Goal: Task Accomplishment & Management: Manage account settings

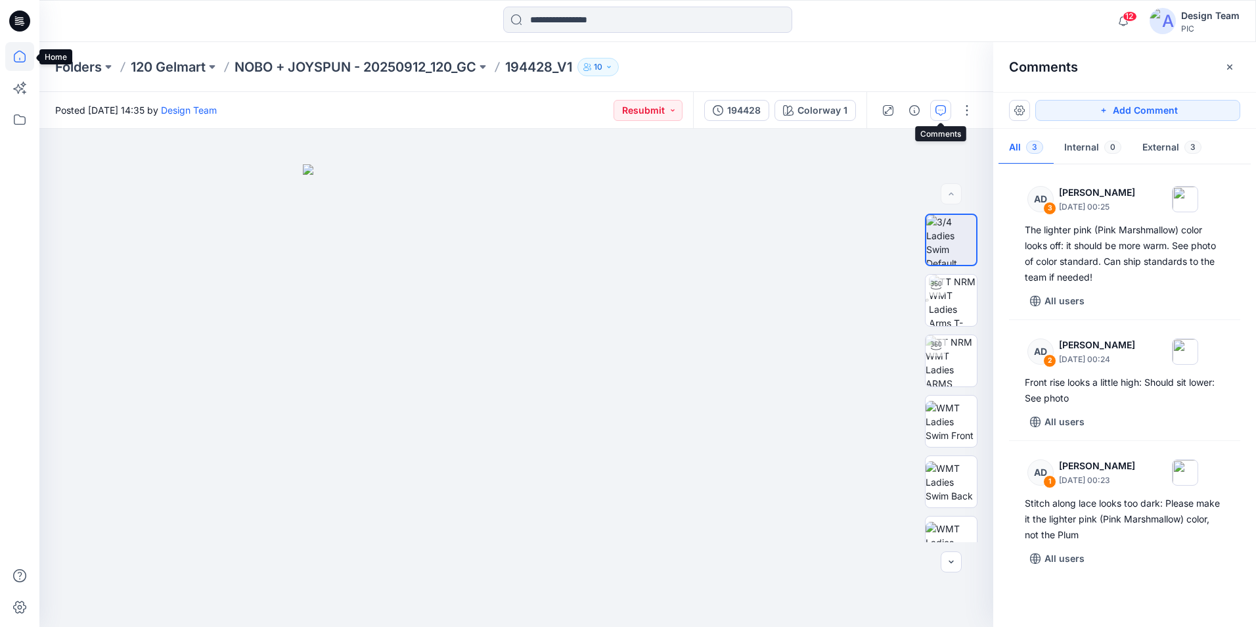
click at [31, 57] on icon at bounding box center [19, 56] width 29 height 29
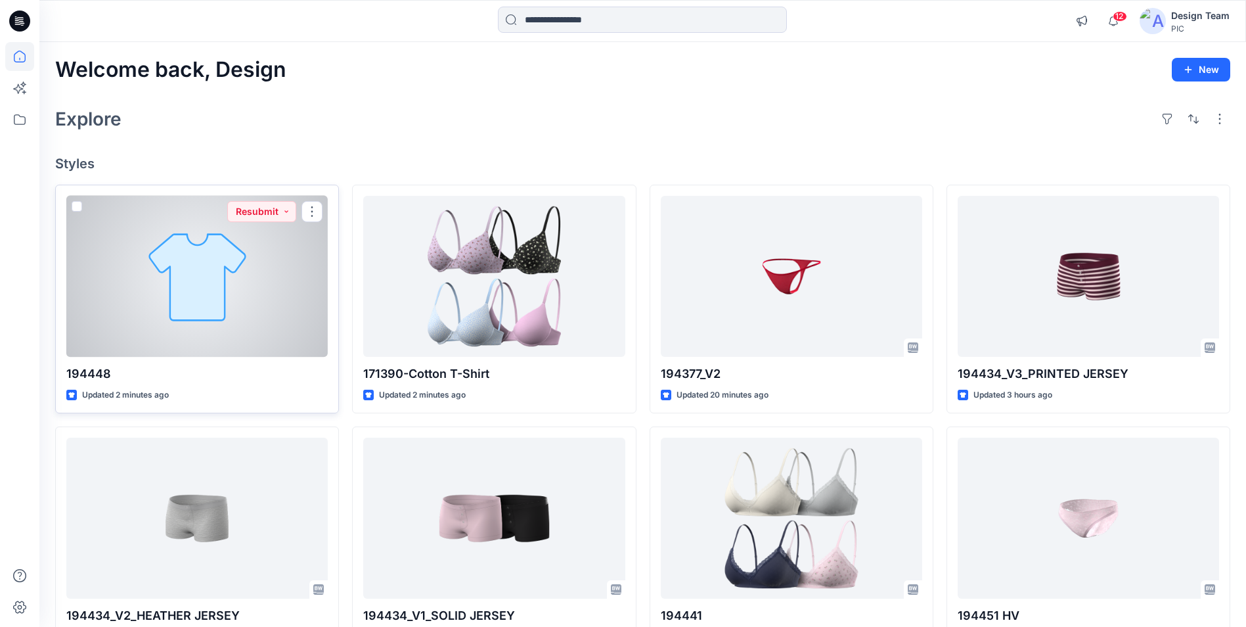
click at [231, 283] on div at bounding box center [196, 276] width 261 height 161
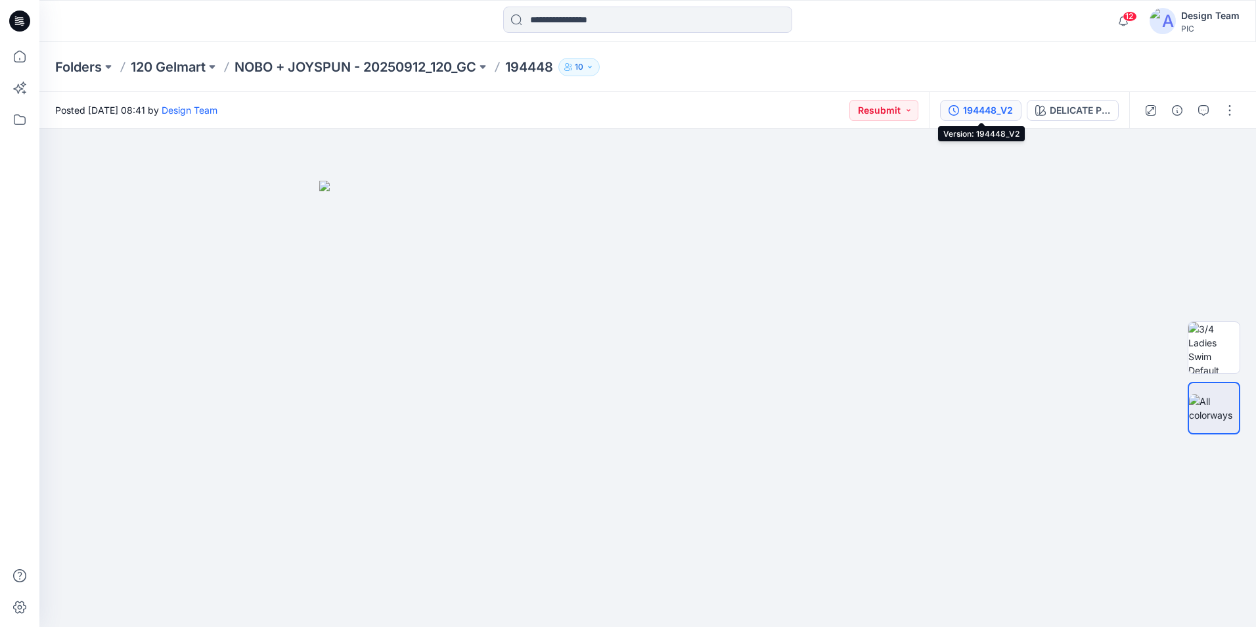
click at [981, 111] on div "194448_V2" at bounding box center [988, 110] width 50 height 14
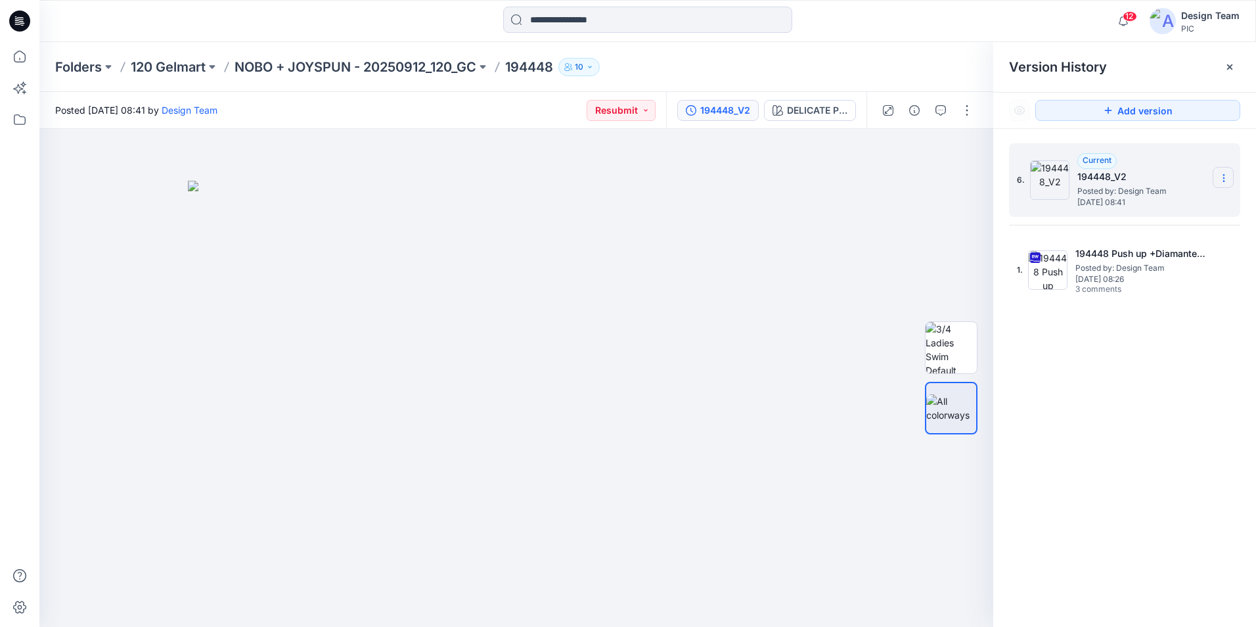
click at [1224, 175] on icon at bounding box center [1223, 175] width 1 height 1
click at [1111, 261] on span "Delete Version" at bounding box center [1133, 262] width 62 height 16
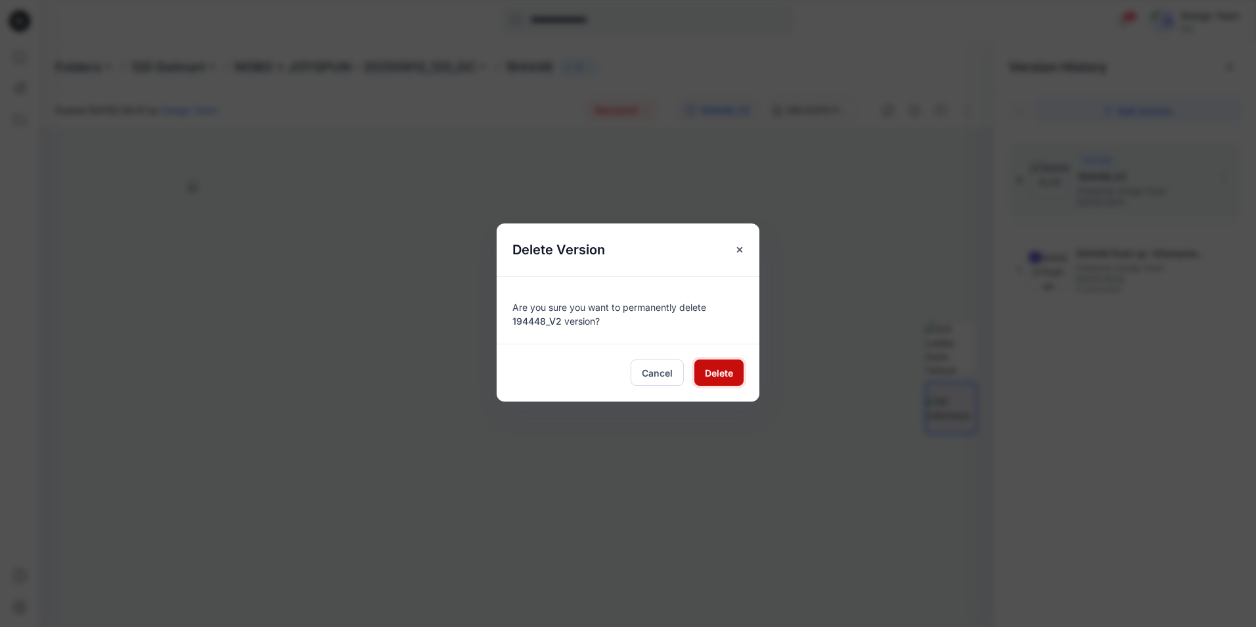
click at [713, 378] on span "Delete" at bounding box center [719, 373] width 28 height 14
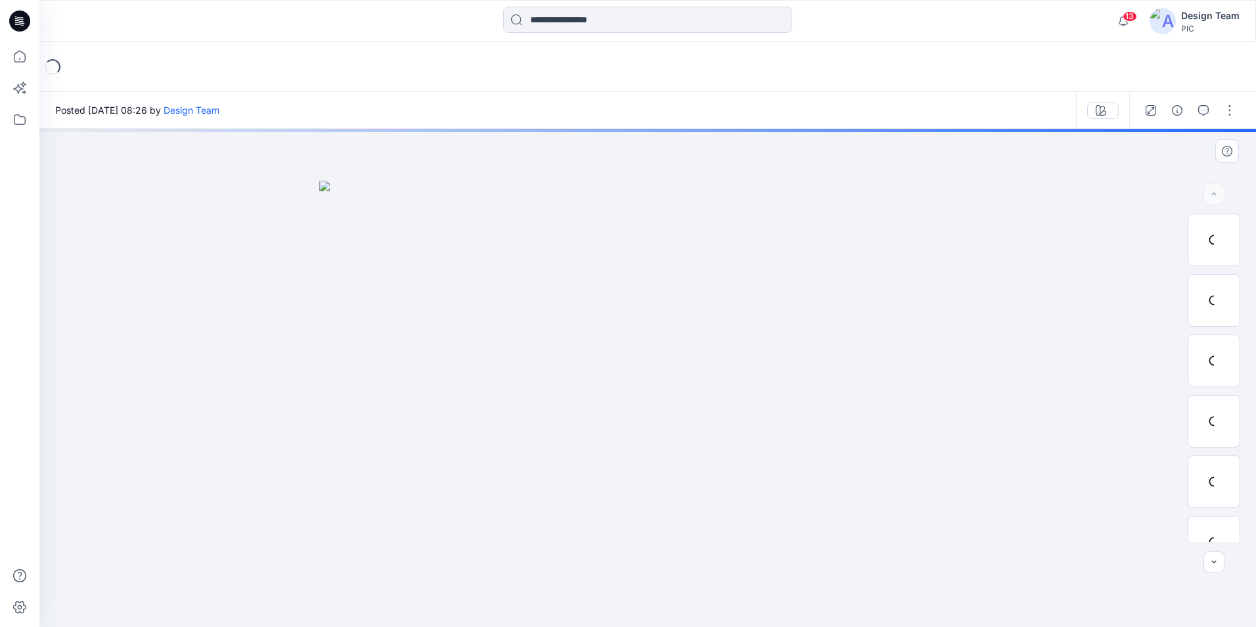
drag, startPoint x: 930, startPoint y: 177, endPoint x: 895, endPoint y: 183, distance: 36.0
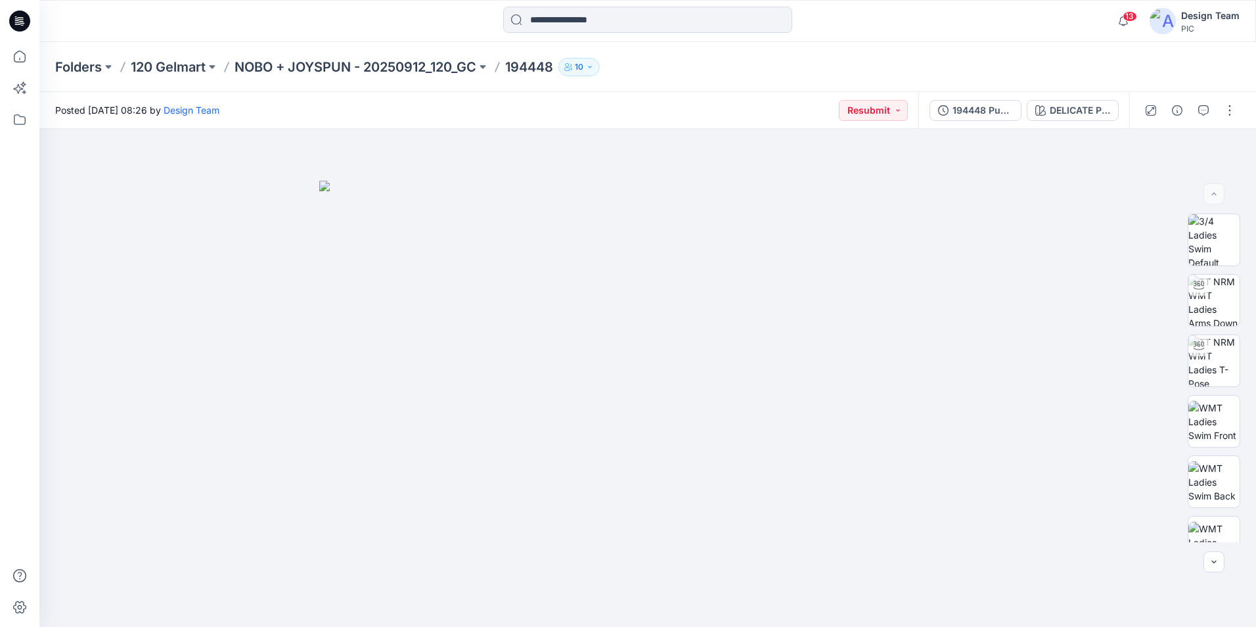
drag, startPoint x: 543, startPoint y: 72, endPoint x: 536, endPoint y: 62, distance: 11.7
drag, startPoint x: 536, startPoint y: 62, endPoint x: 233, endPoint y: 143, distance: 314.1
drag, startPoint x: 233, startPoint y: 143, endPoint x: 1, endPoint y: 153, distance: 232.1
click at [24, 60] on icon at bounding box center [19, 56] width 29 height 29
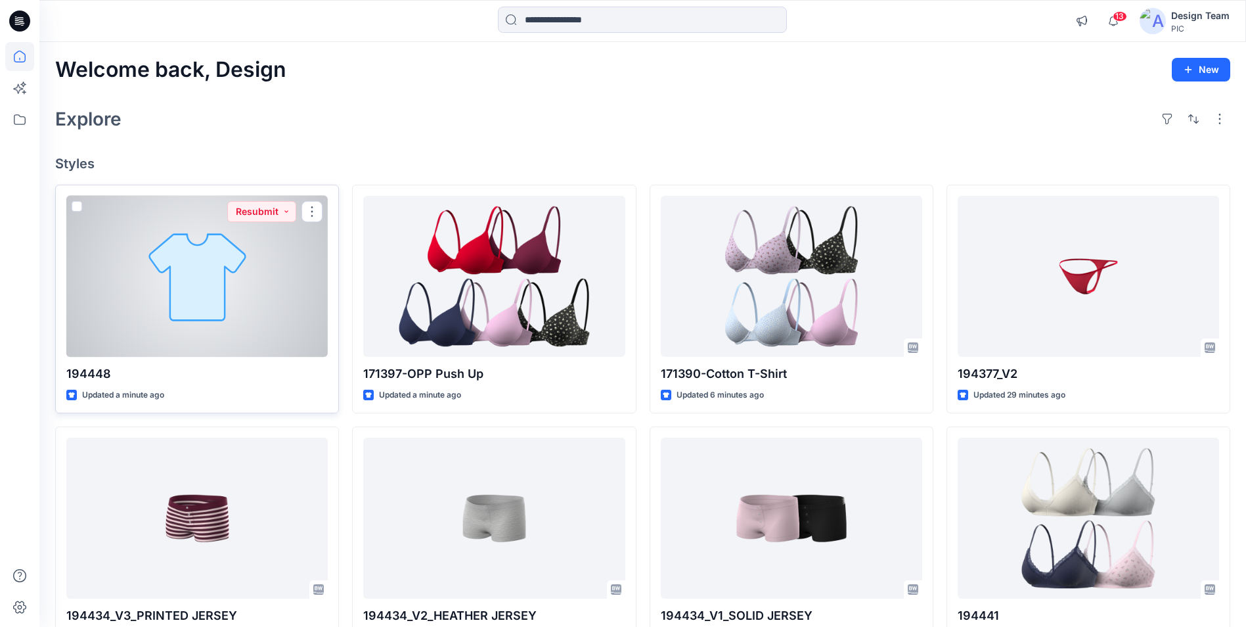
click at [232, 279] on div at bounding box center [196, 276] width 261 height 161
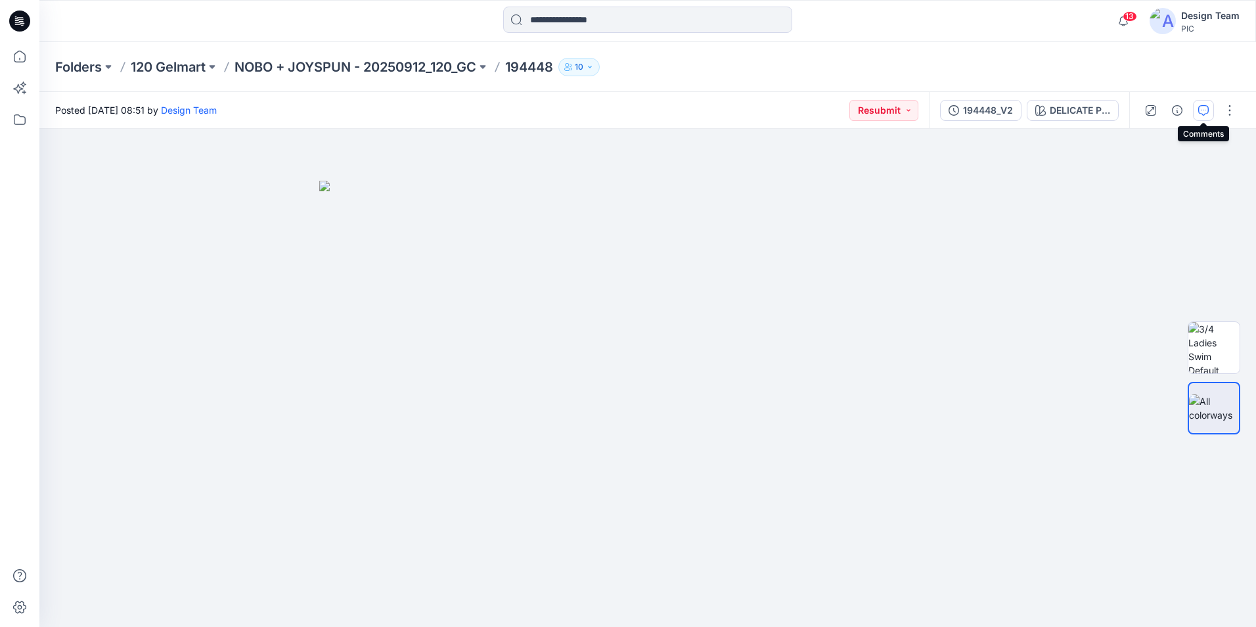
click at [1211, 112] on button "button" at bounding box center [1203, 110] width 21 height 21
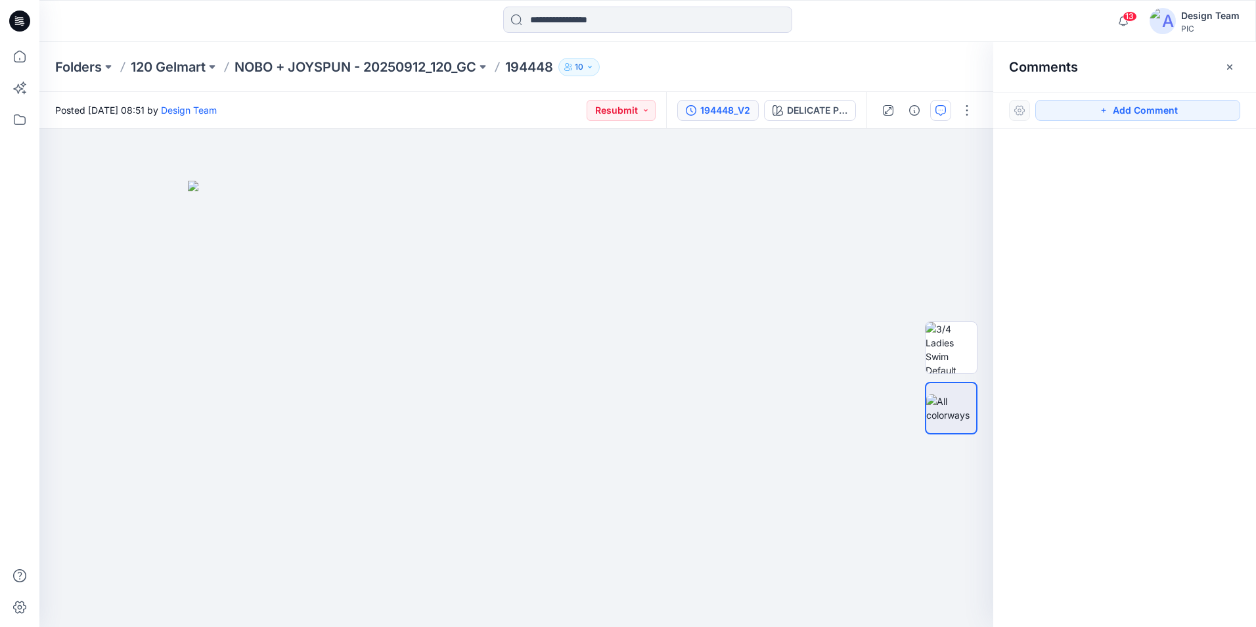
click at [725, 108] on div "194448_V2" at bounding box center [725, 110] width 50 height 14
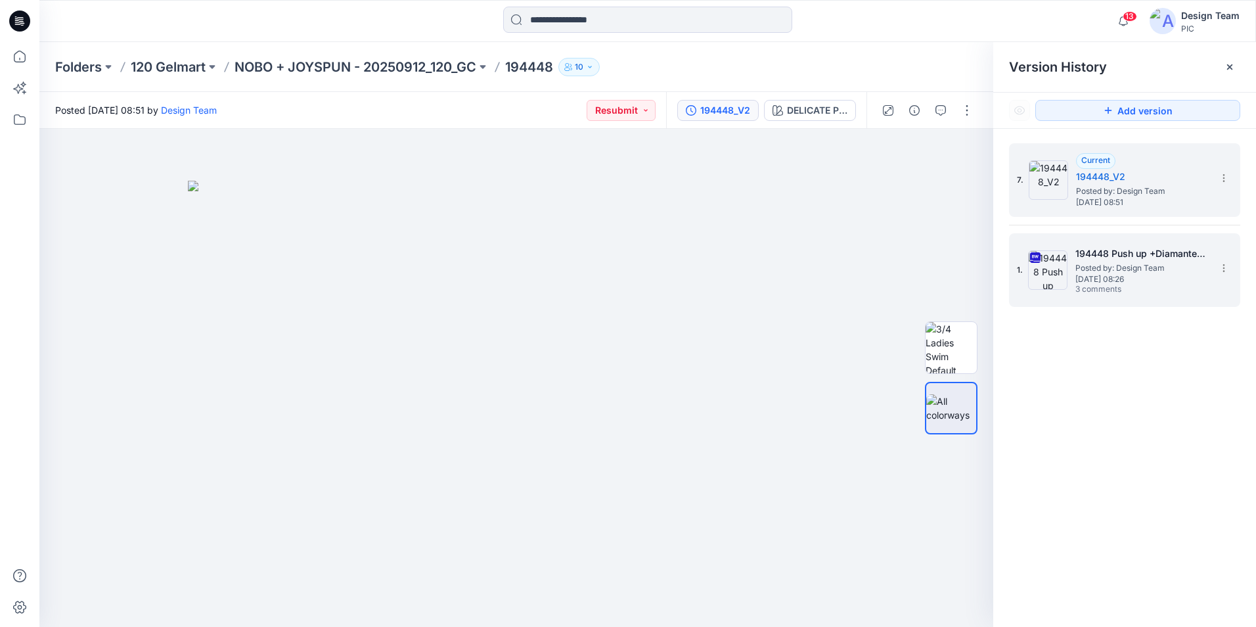
click at [1139, 275] on span "Thursday, September 25, 2025 08:26" at bounding box center [1141, 279] width 131 height 9
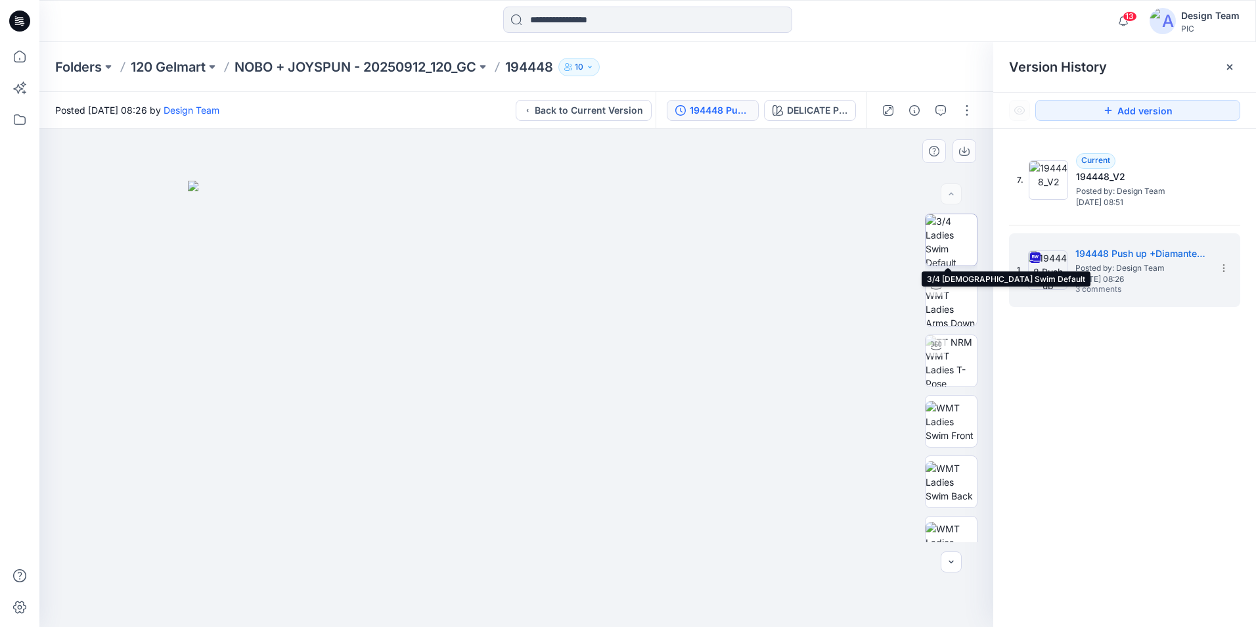
click at [964, 253] on img at bounding box center [951, 239] width 51 height 51
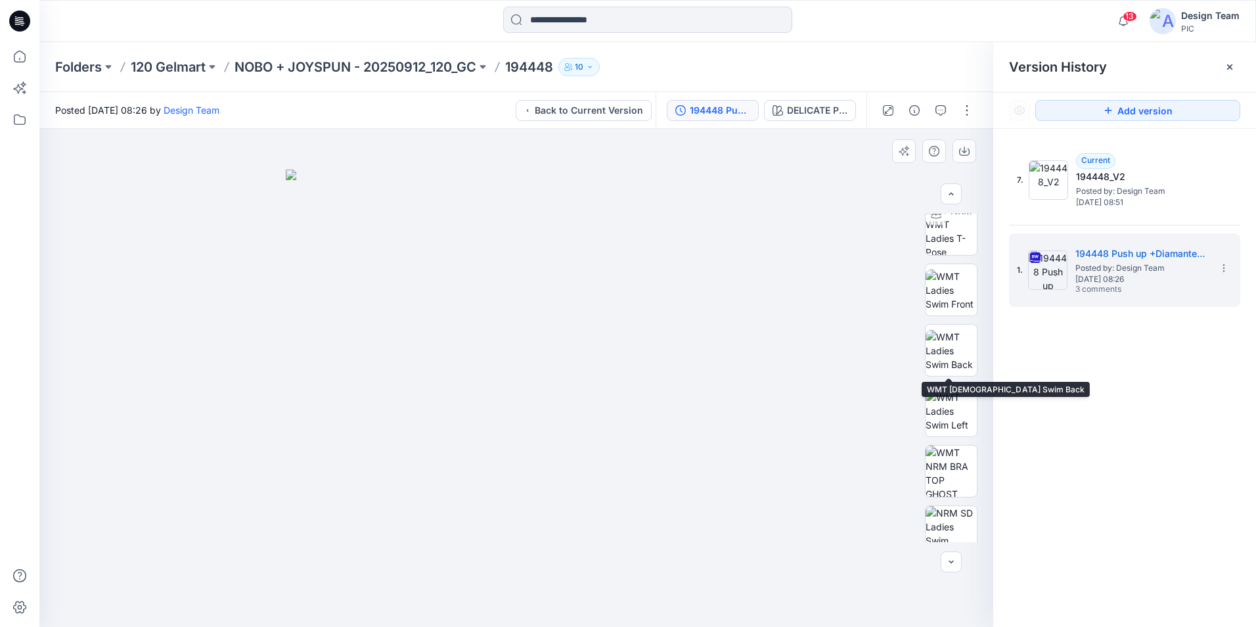
scroll to position [197, 0]
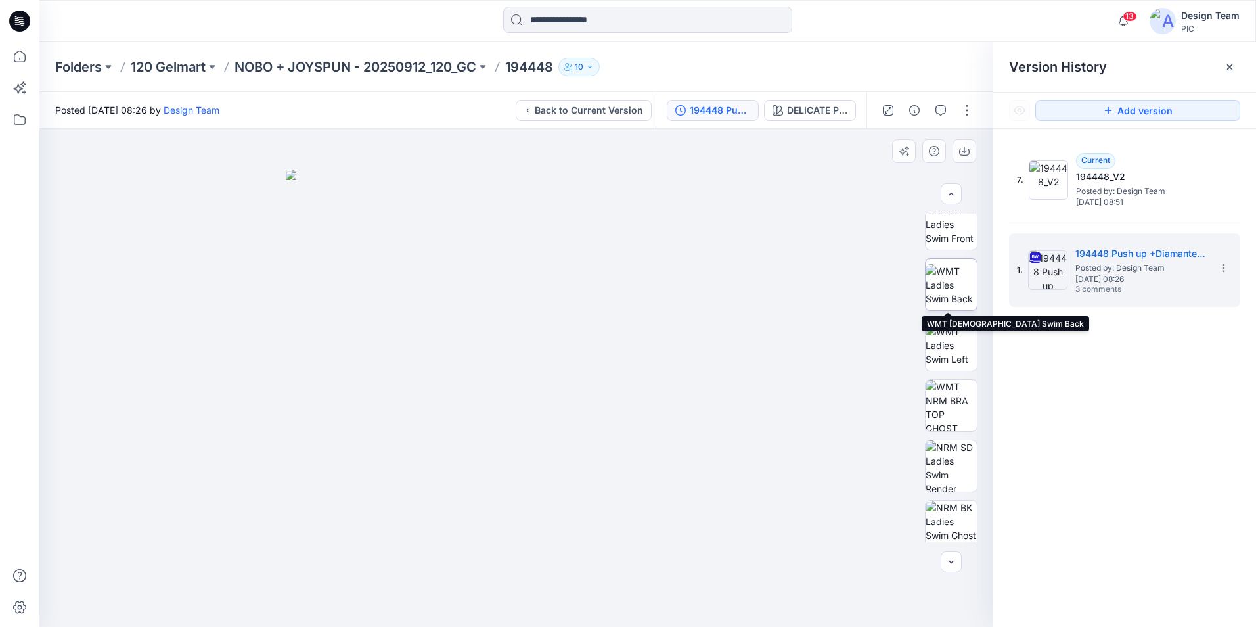
click at [945, 286] on img at bounding box center [951, 284] width 51 height 41
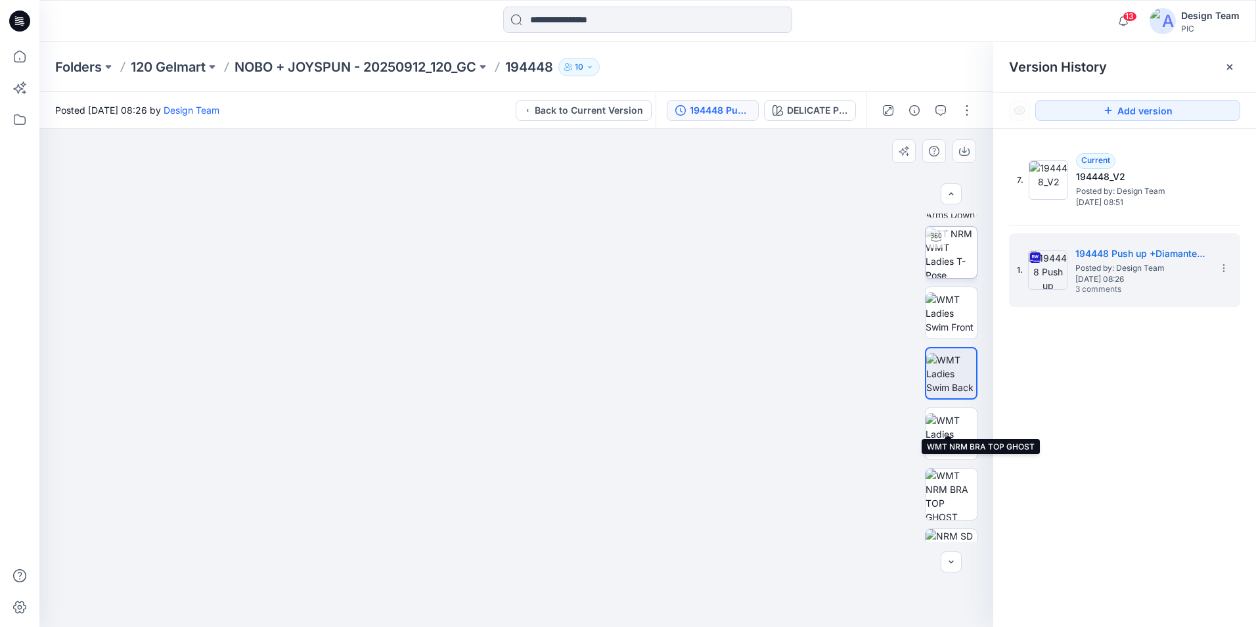
scroll to position [0, 0]
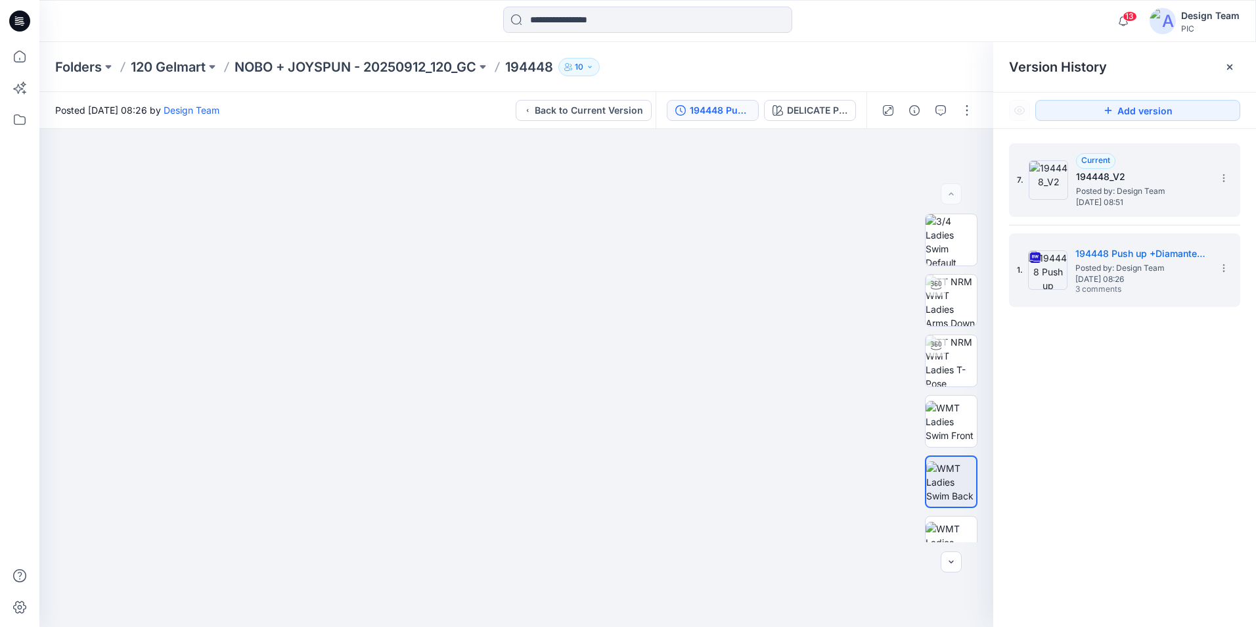
click at [1074, 209] on div "7. Current 194448_V2 Posted by: Design Team Friday, October 03, 2025 08:51" at bounding box center [1115, 179] width 197 height 63
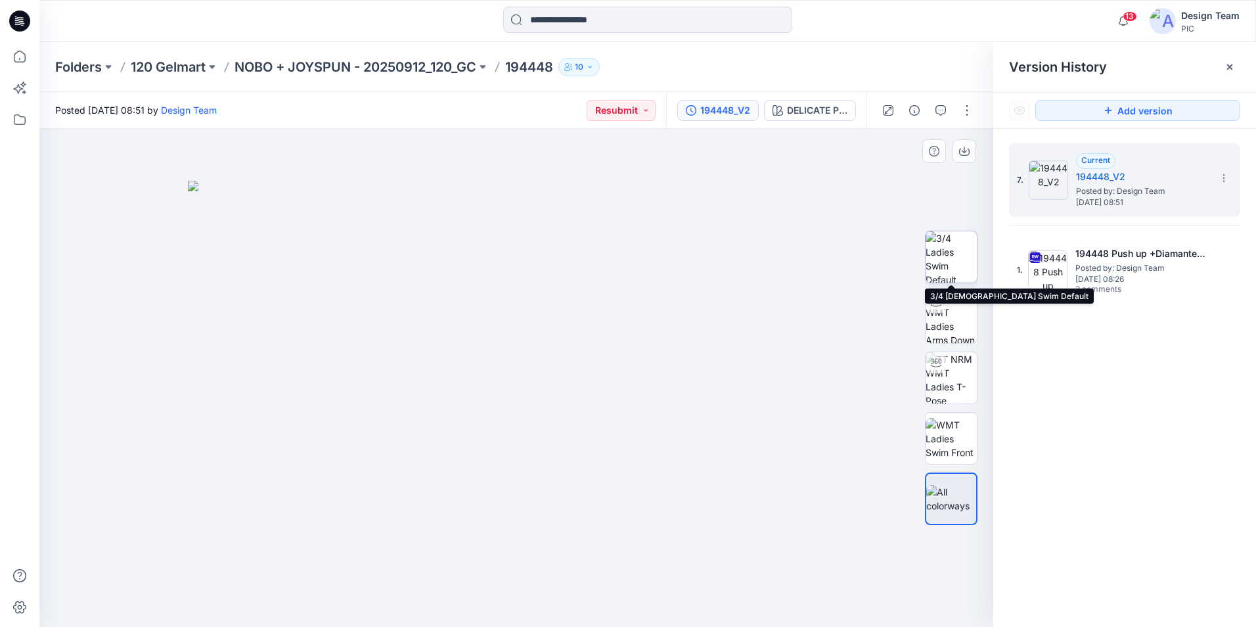
click at [945, 259] on img at bounding box center [951, 256] width 51 height 51
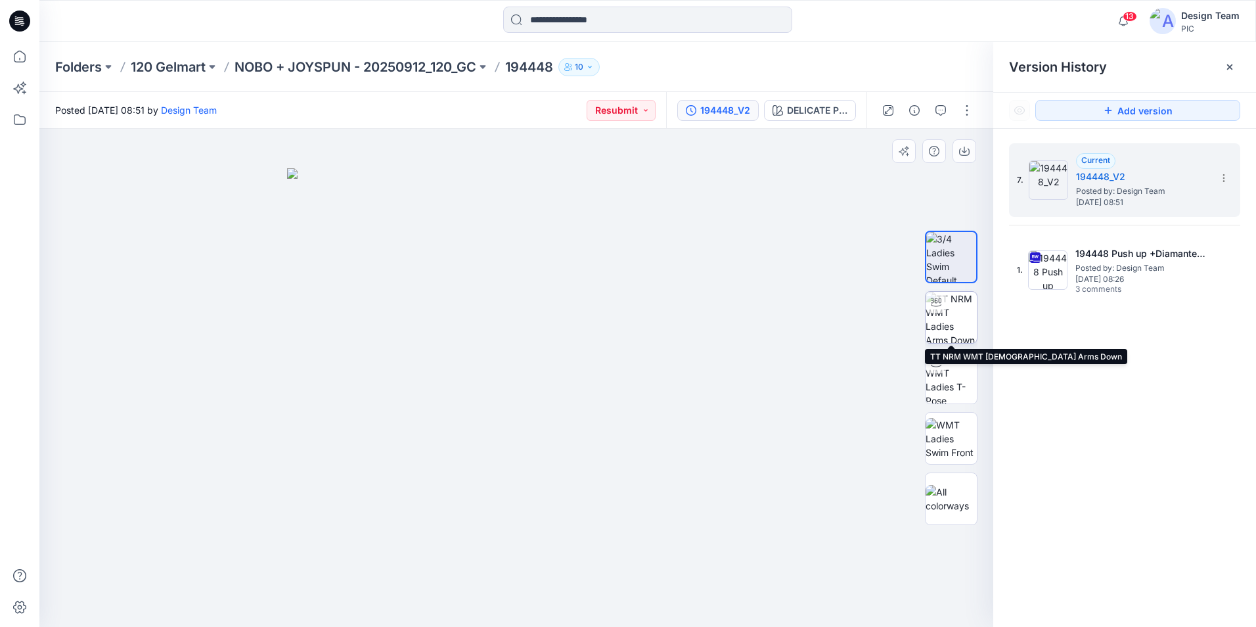
click at [952, 321] on img at bounding box center [951, 317] width 51 height 51
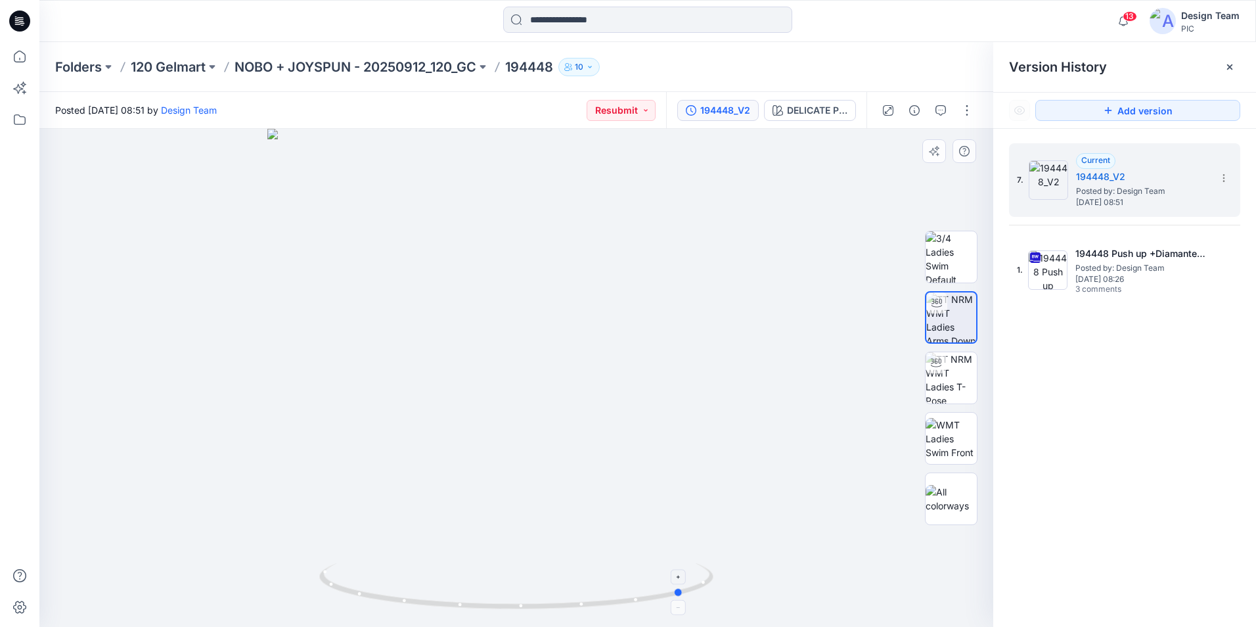
drag, startPoint x: 520, startPoint y: 606, endPoint x: 689, endPoint y: 596, distance: 168.5
click at [689, 596] on icon at bounding box center [517, 587] width 397 height 49
drag, startPoint x: 684, startPoint y: 595, endPoint x: 381, endPoint y: 601, distance: 303.0
click at [381, 601] on icon at bounding box center [517, 587] width 397 height 49
drag, startPoint x: 386, startPoint y: 601, endPoint x: 348, endPoint y: 583, distance: 42.0
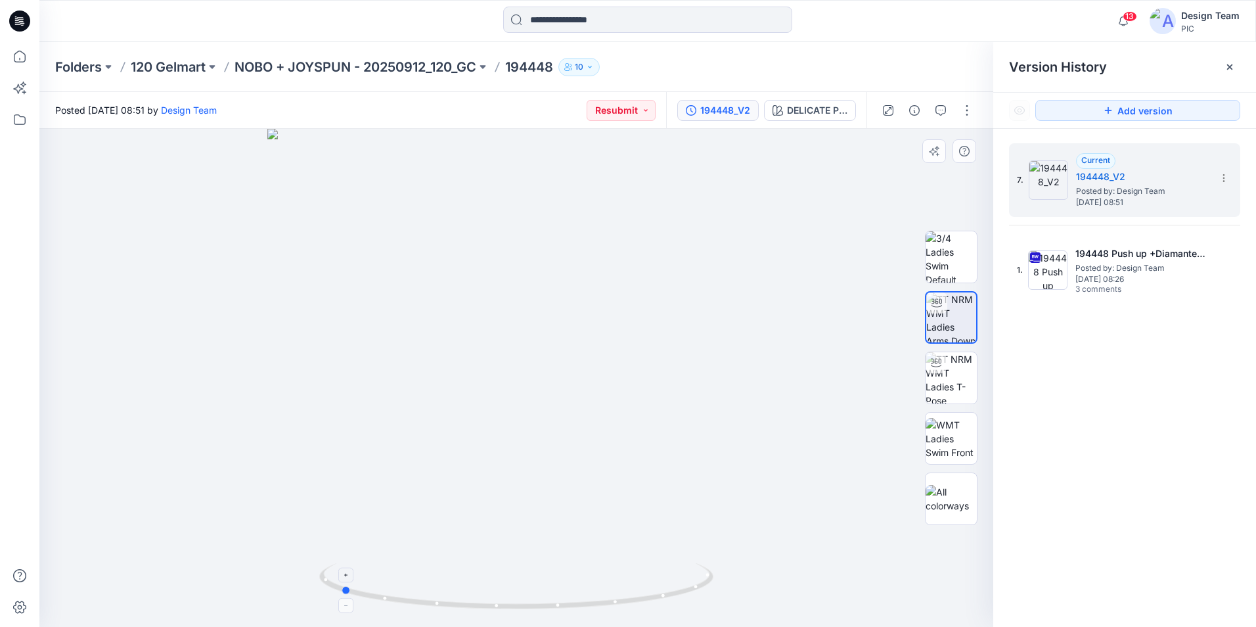
click at [348, 584] on icon at bounding box center [517, 587] width 397 height 49
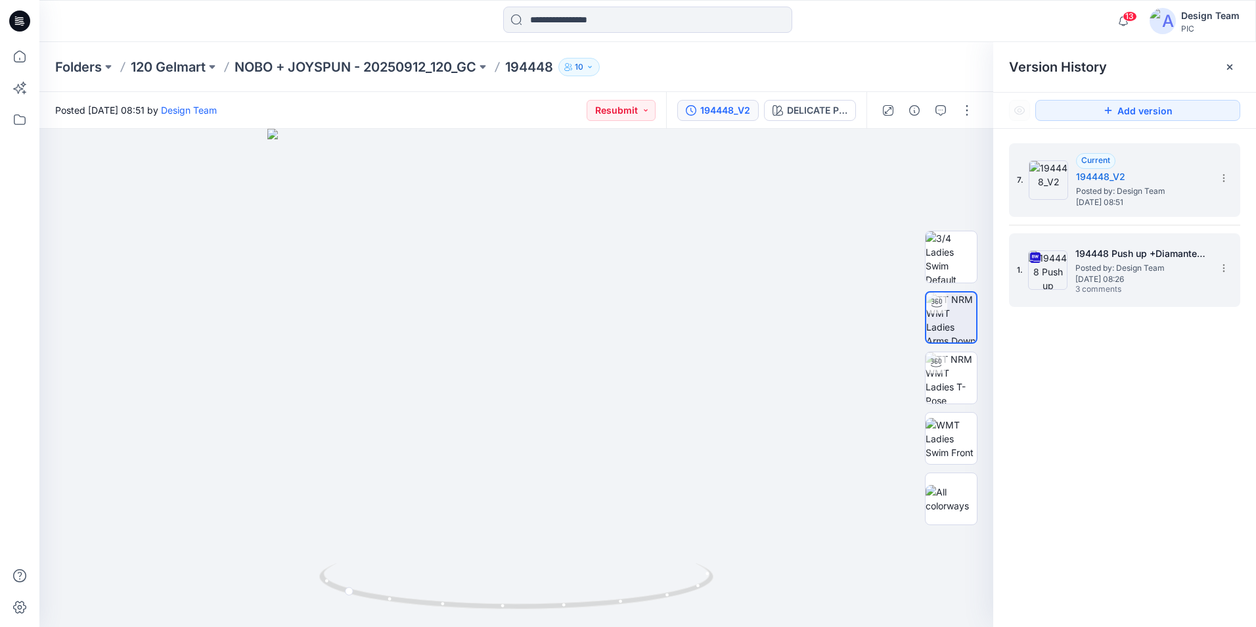
click at [1104, 265] on span "Posted by: Design Team" at bounding box center [1141, 267] width 131 height 13
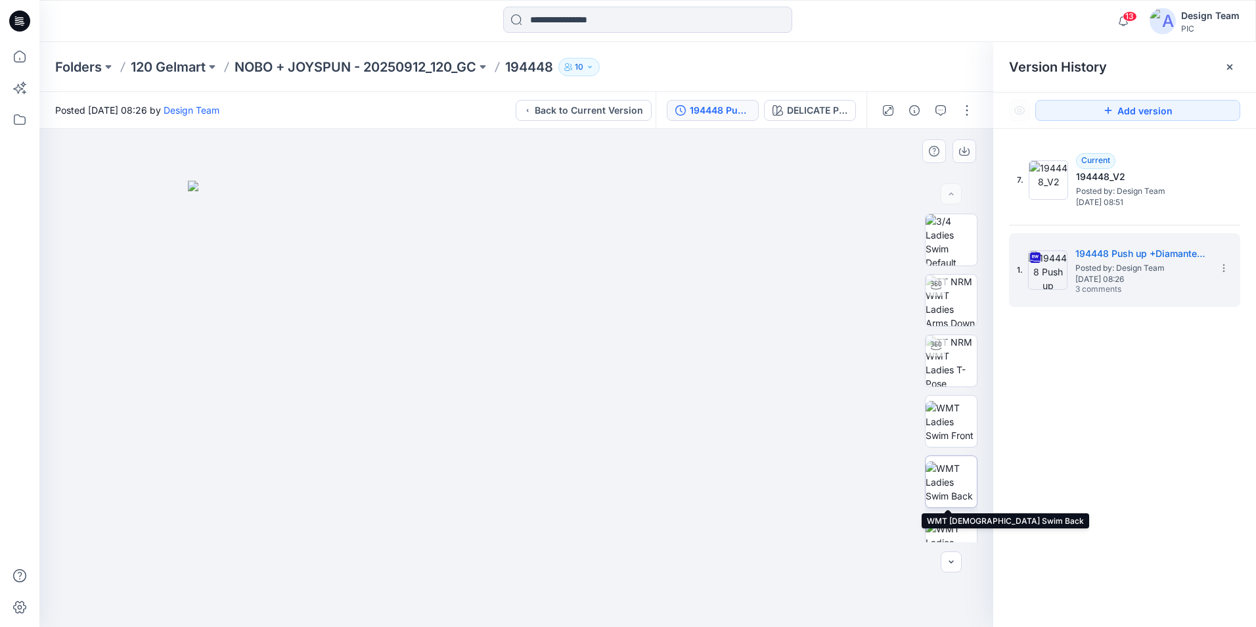
click at [961, 494] on img at bounding box center [951, 481] width 51 height 41
click at [943, 111] on icon "button" at bounding box center [941, 110] width 11 height 11
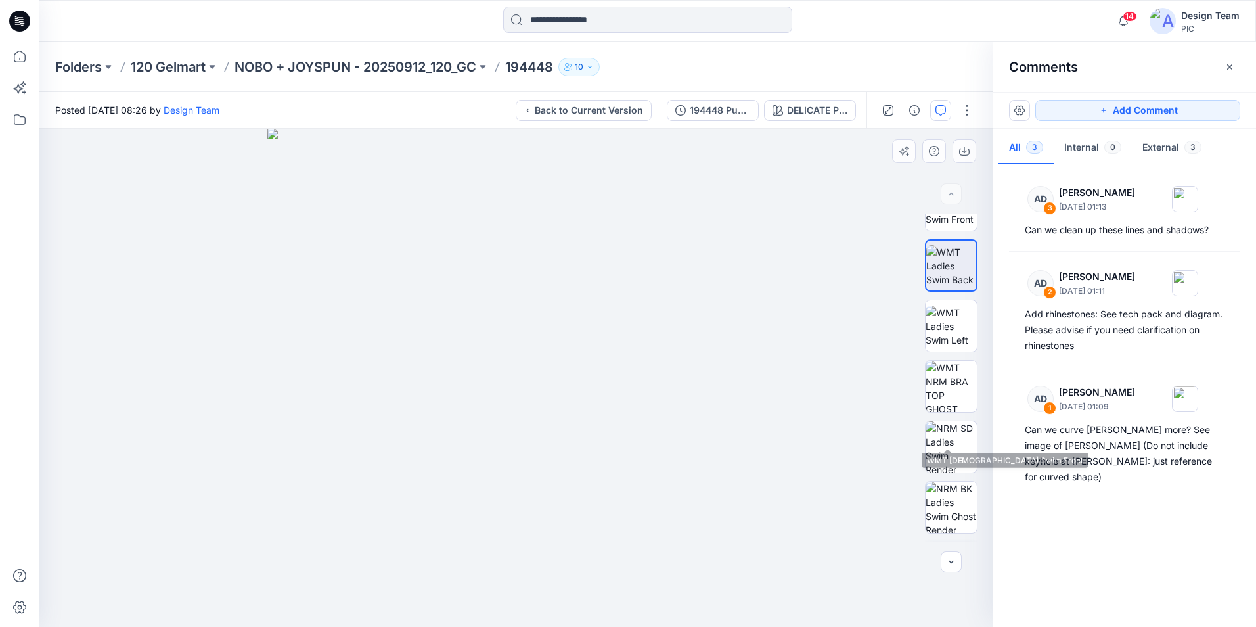
scroll to position [329, 0]
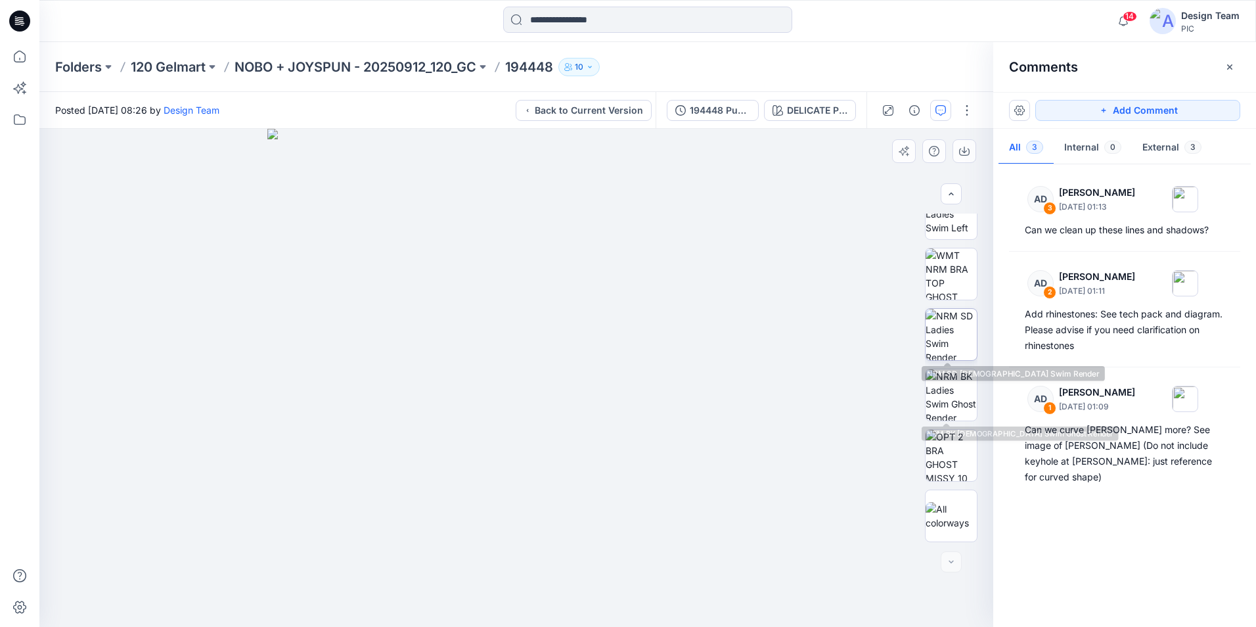
click at [961, 344] on img at bounding box center [951, 334] width 51 height 51
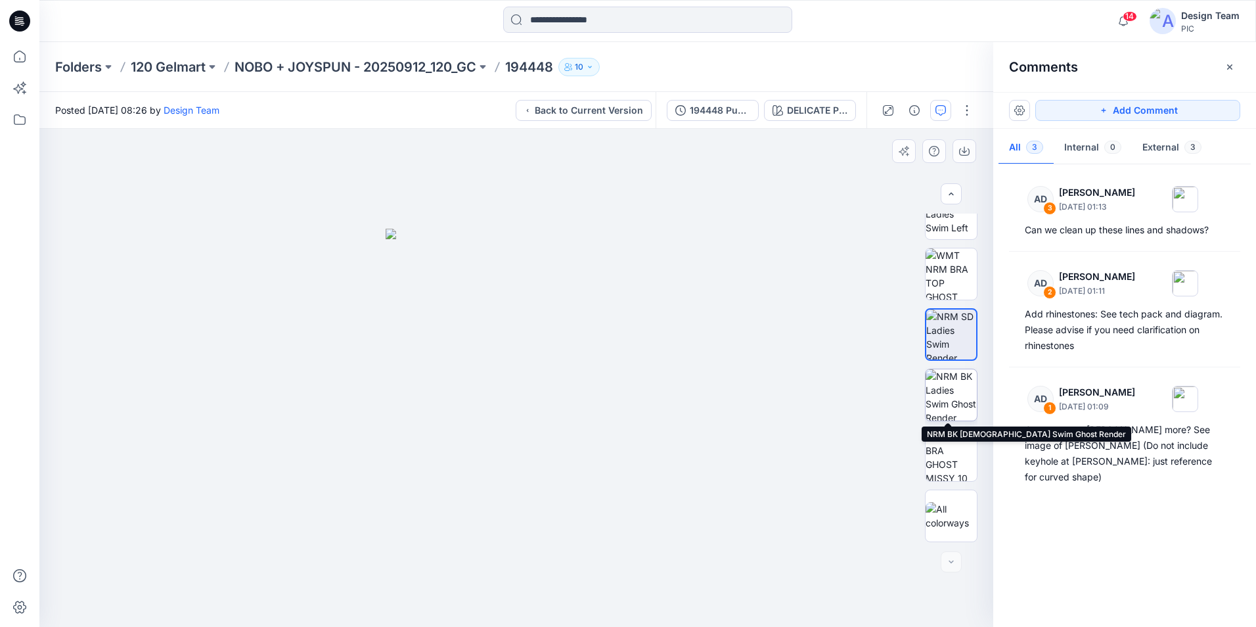
click at [961, 403] on img at bounding box center [951, 394] width 51 height 51
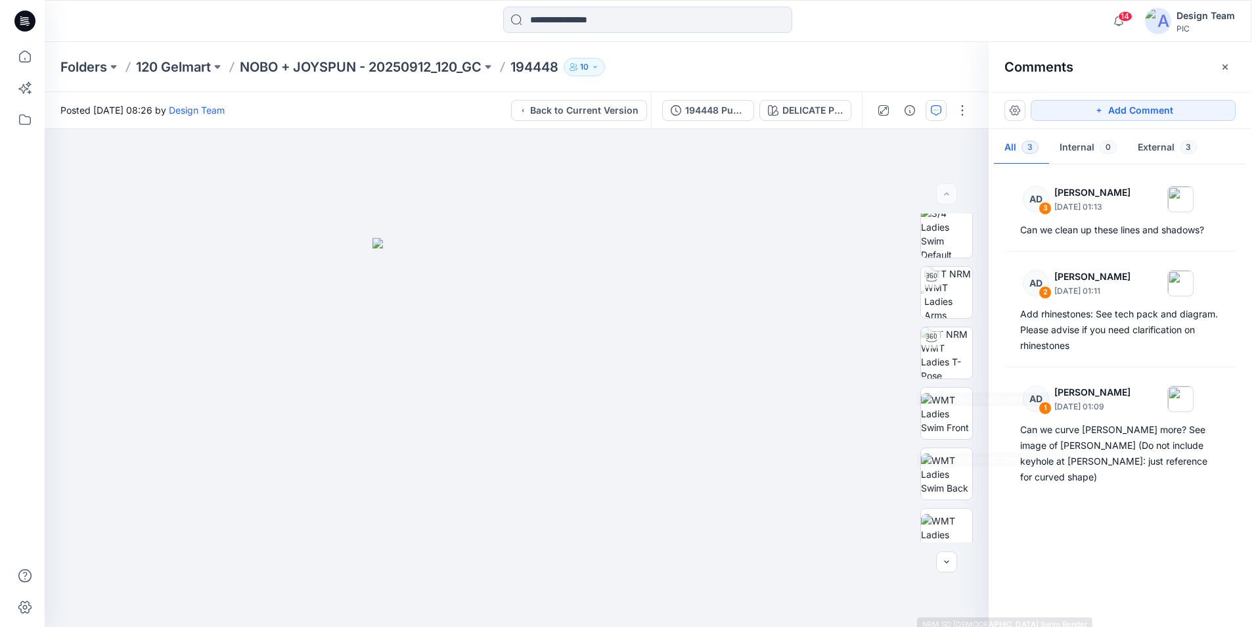
scroll to position [0, 0]
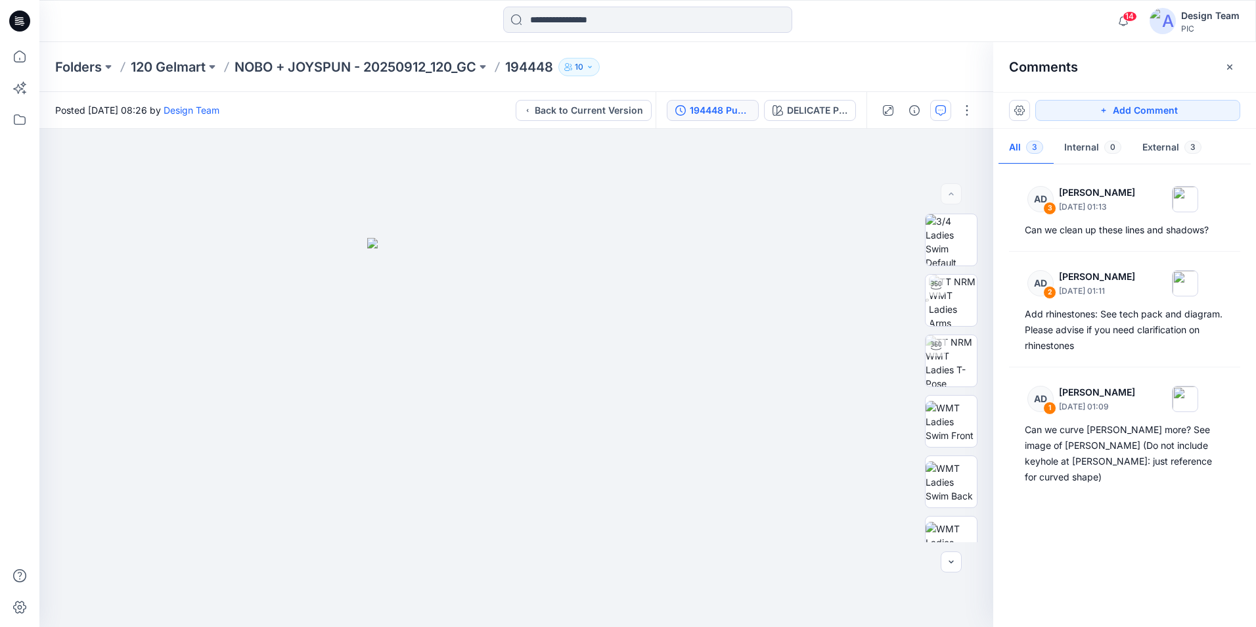
click at [713, 114] on div "194448 Push up +Diamante Wire Channel" at bounding box center [720, 110] width 60 height 14
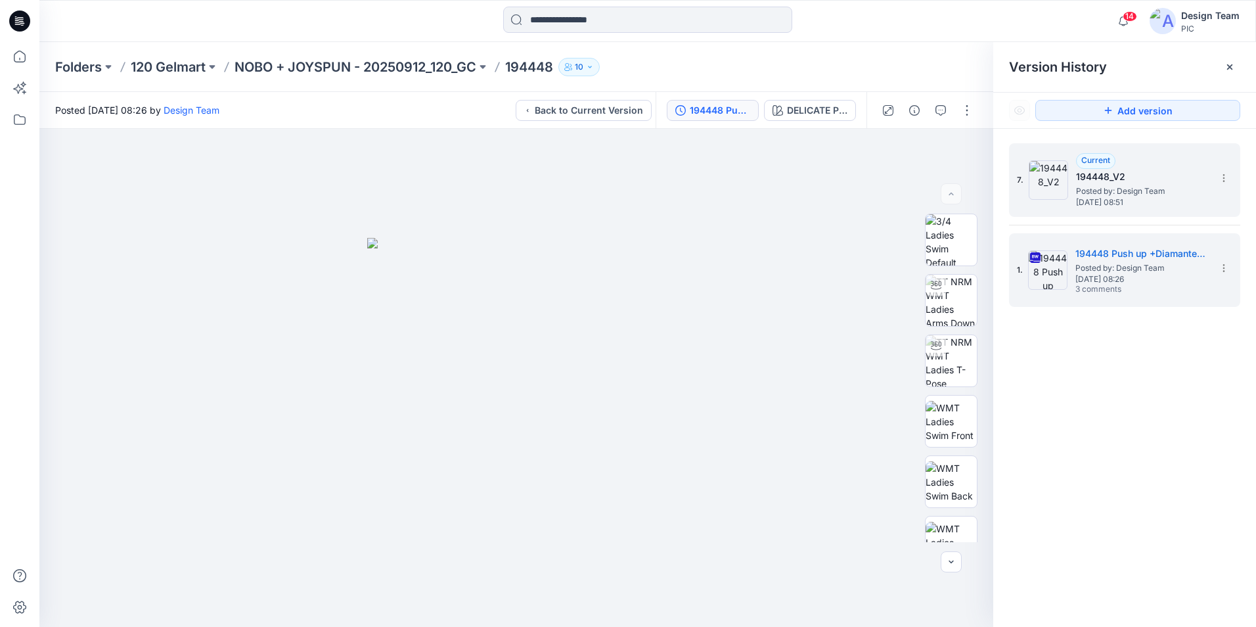
click at [1097, 204] on span "Friday, October 03, 2025 08:51" at bounding box center [1141, 202] width 131 height 9
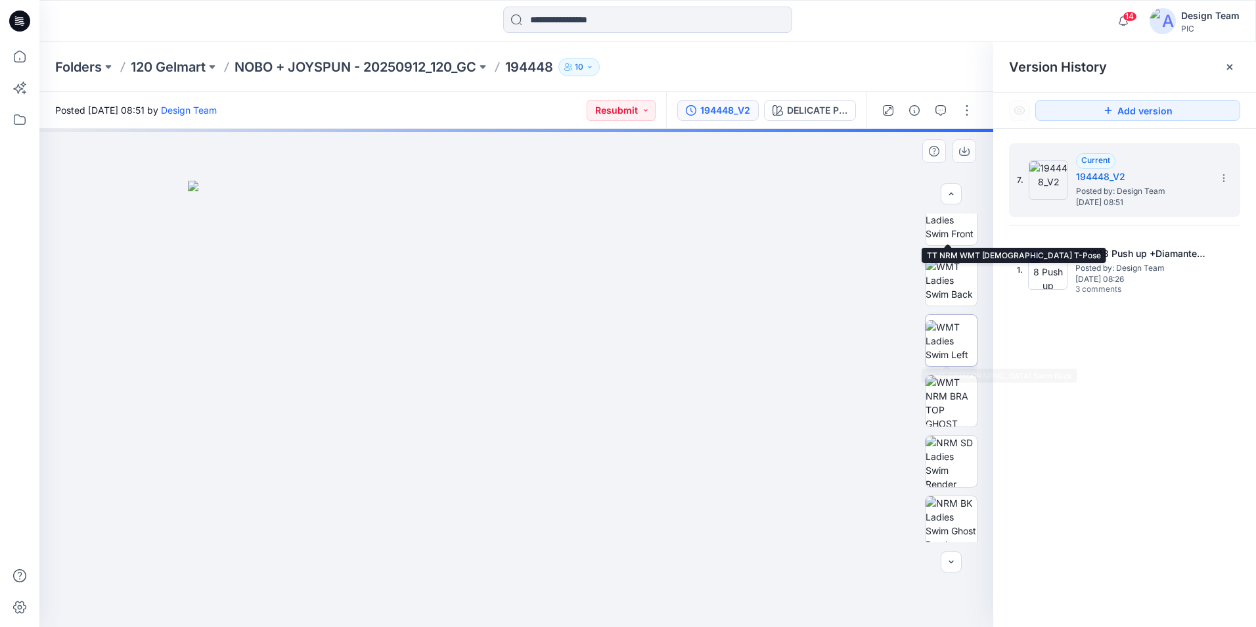
scroll to position [268, 0]
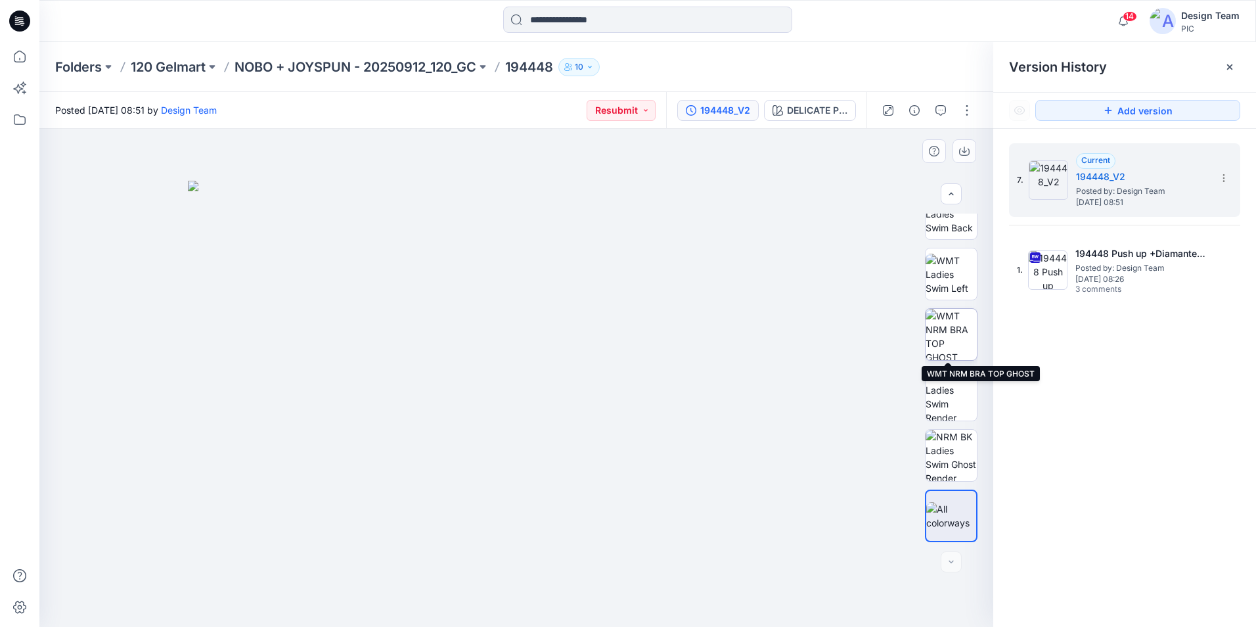
click at [943, 338] on img at bounding box center [951, 334] width 51 height 51
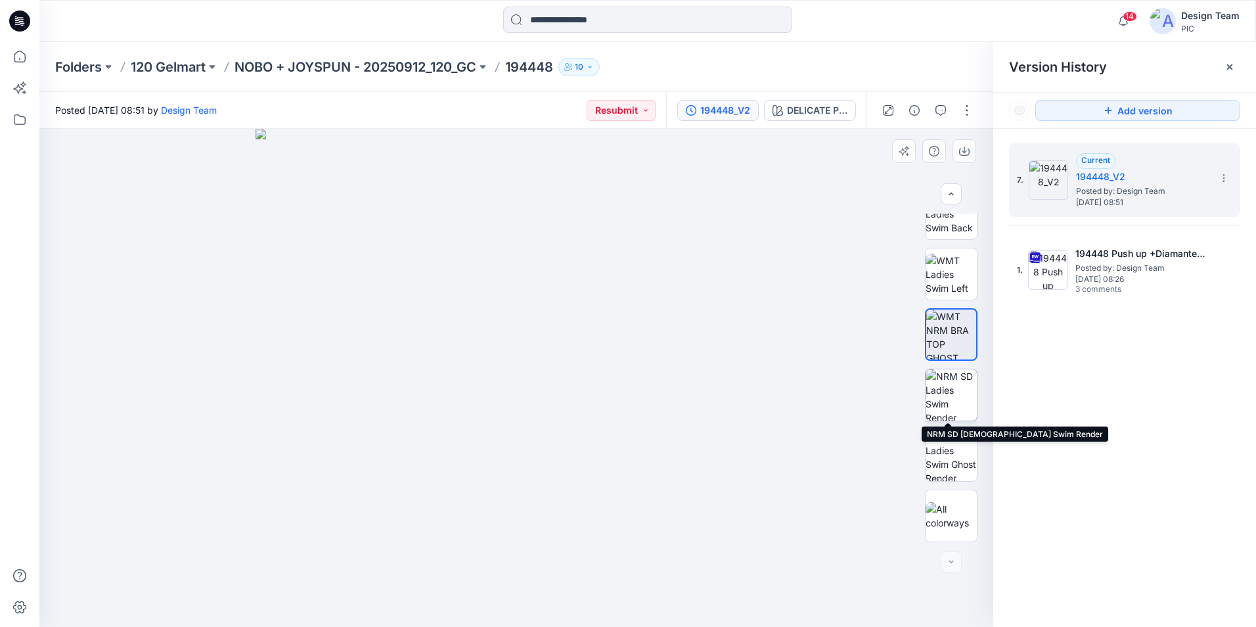
click at [948, 401] on img at bounding box center [951, 394] width 51 height 51
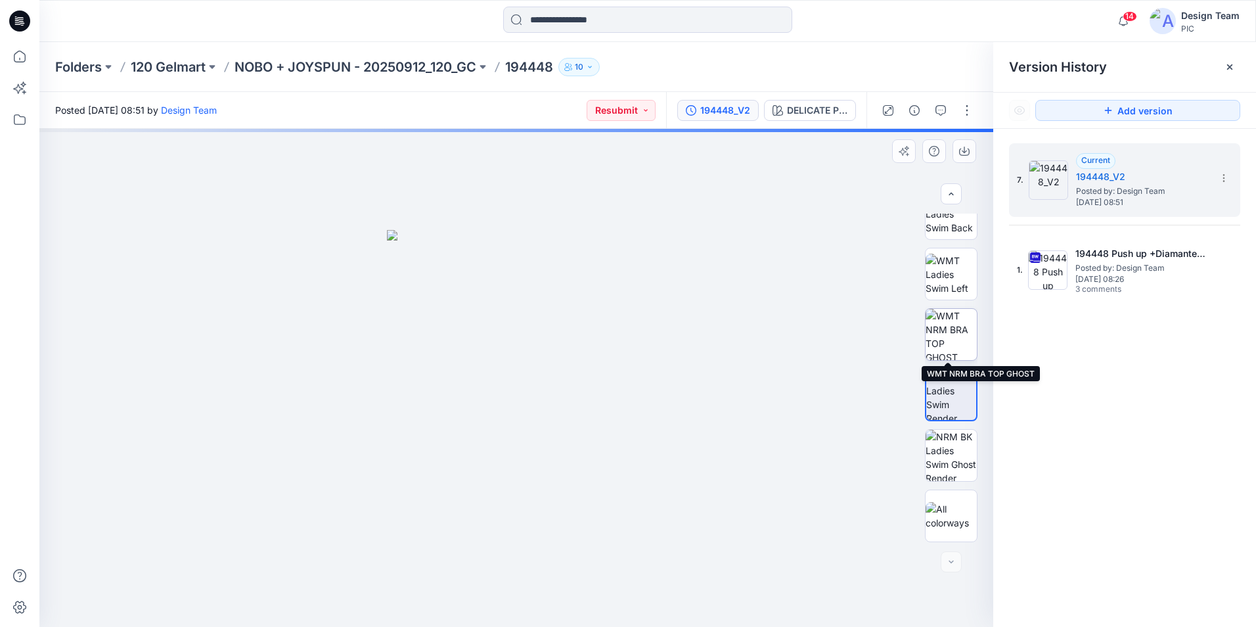
click at [949, 338] on img at bounding box center [951, 334] width 51 height 51
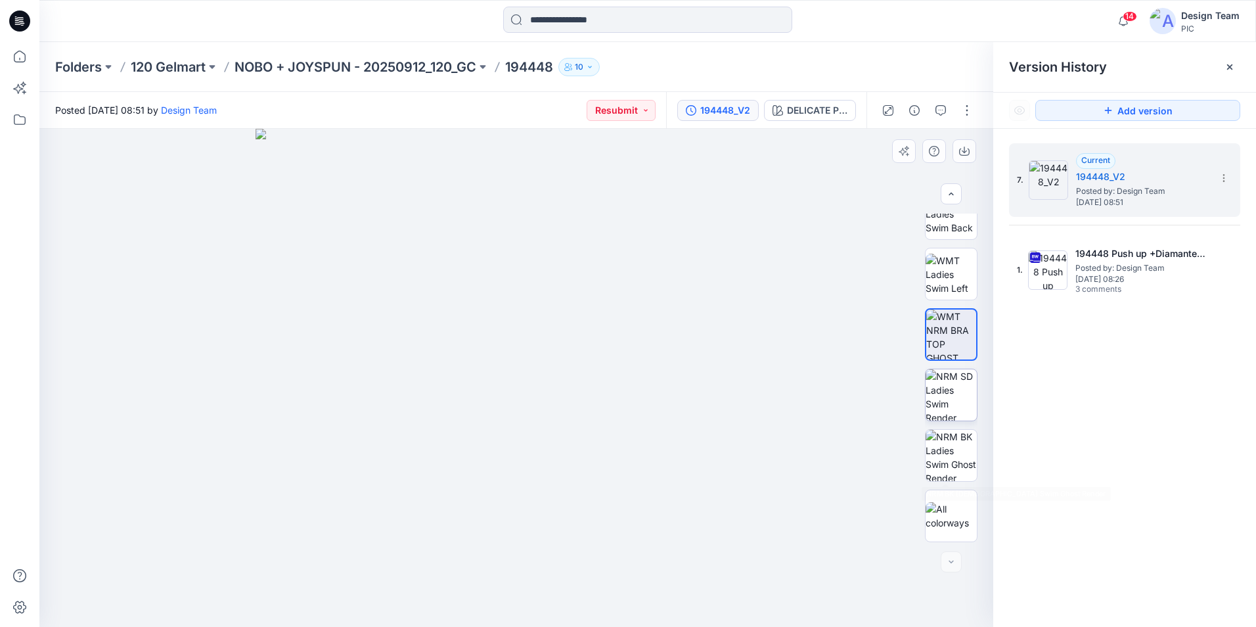
click at [952, 392] on img at bounding box center [951, 394] width 51 height 51
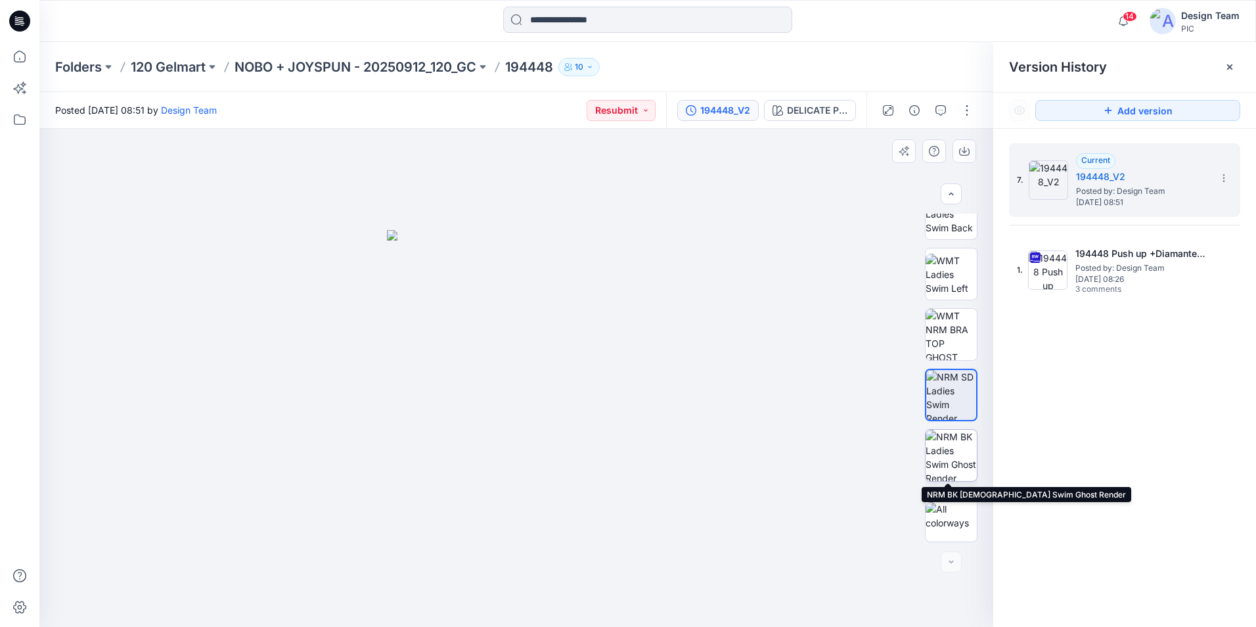
click at [943, 462] on img at bounding box center [951, 455] width 51 height 51
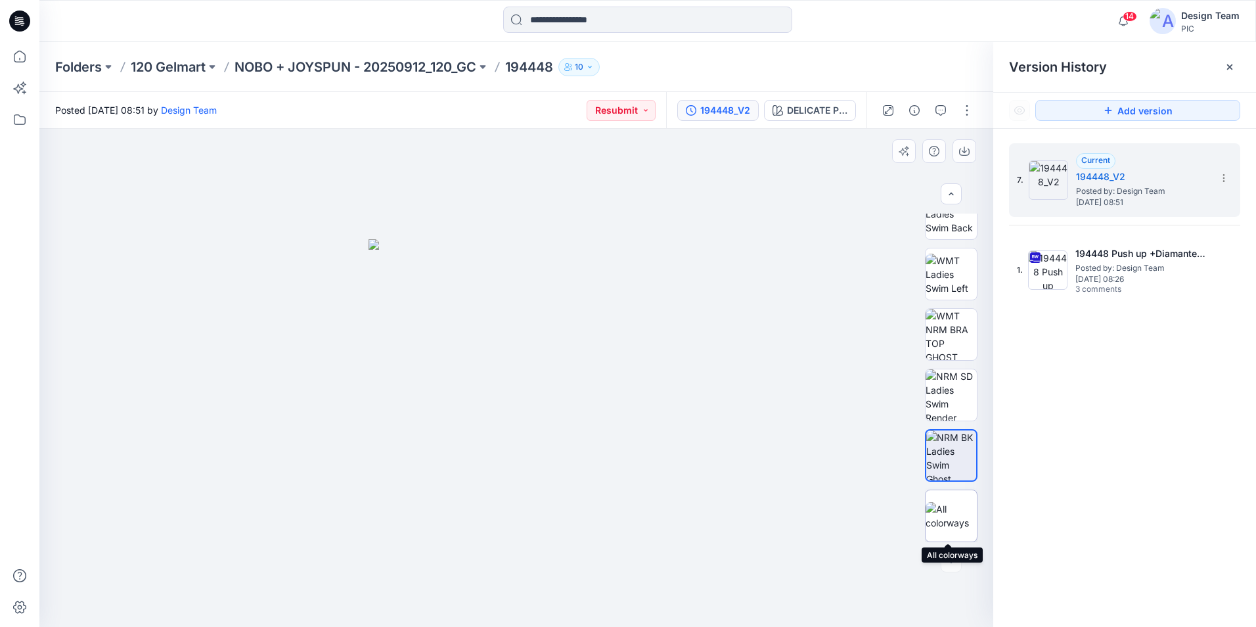
click at [942, 512] on img at bounding box center [951, 516] width 51 height 28
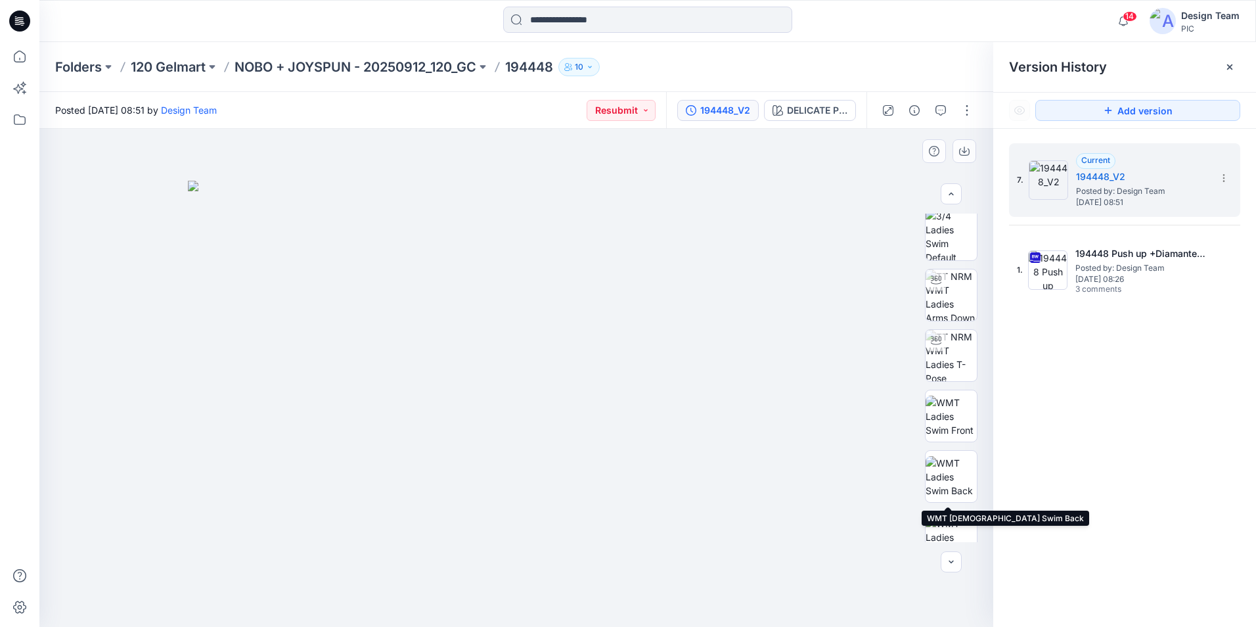
scroll to position [0, 0]
click at [567, 158] on div at bounding box center [516, 378] width 954 height 498
click at [972, 106] on button "button" at bounding box center [967, 110] width 21 height 21
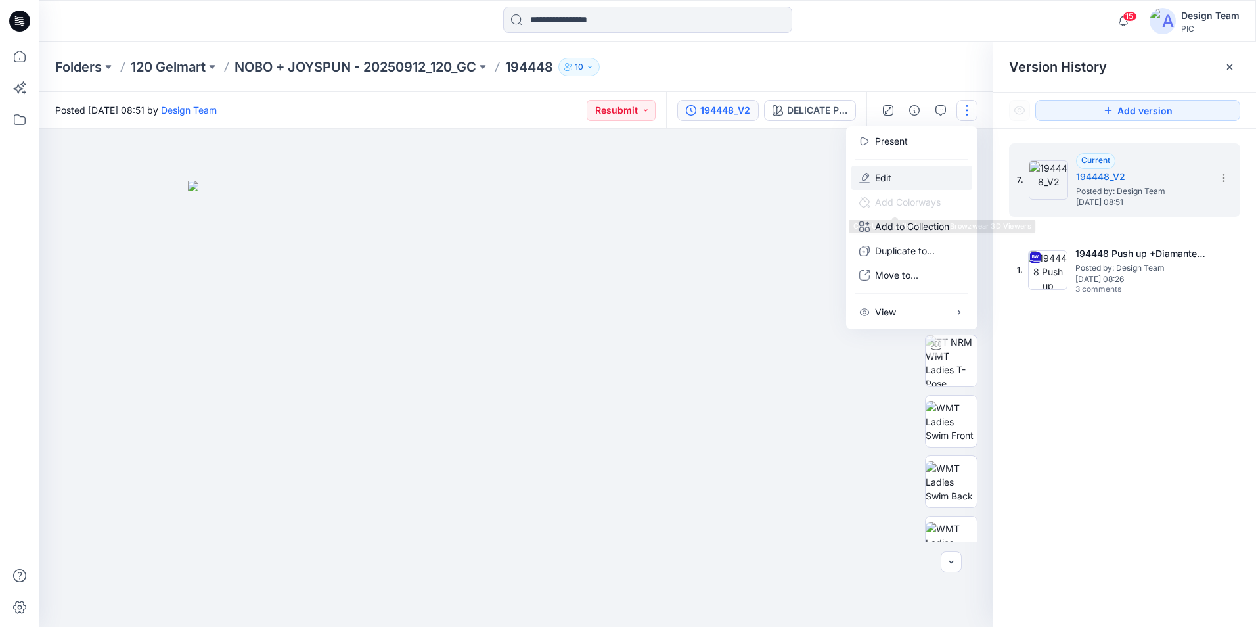
click at [907, 177] on button "Edit" at bounding box center [911, 178] width 121 height 24
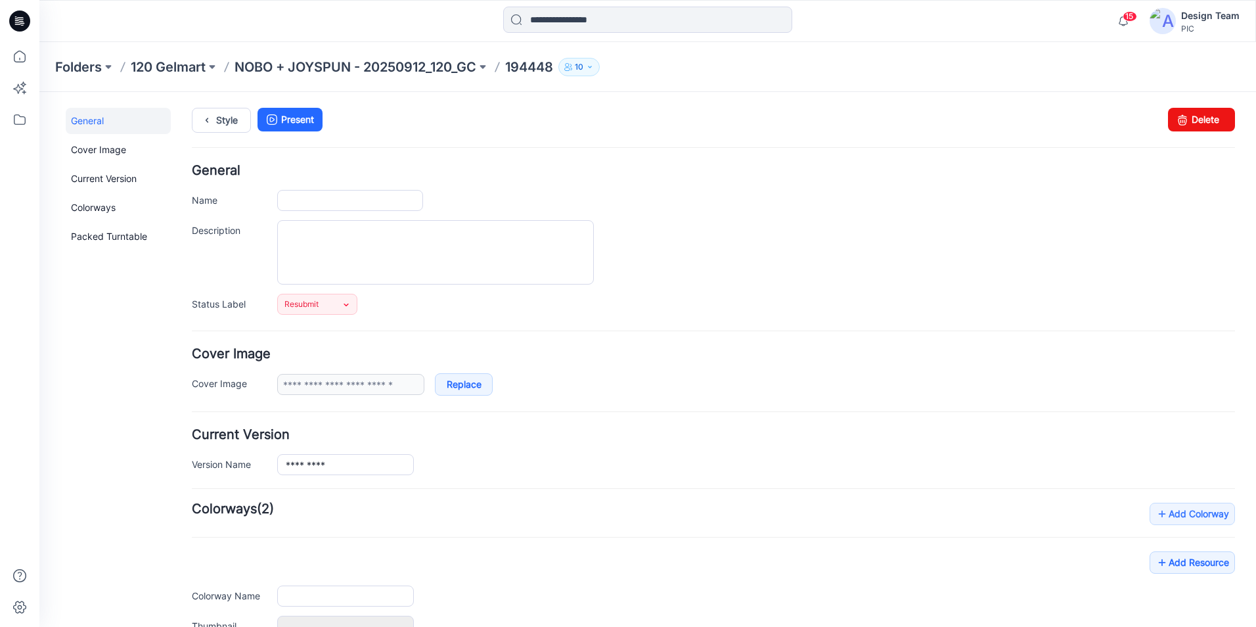
type input "******"
type input "**********"
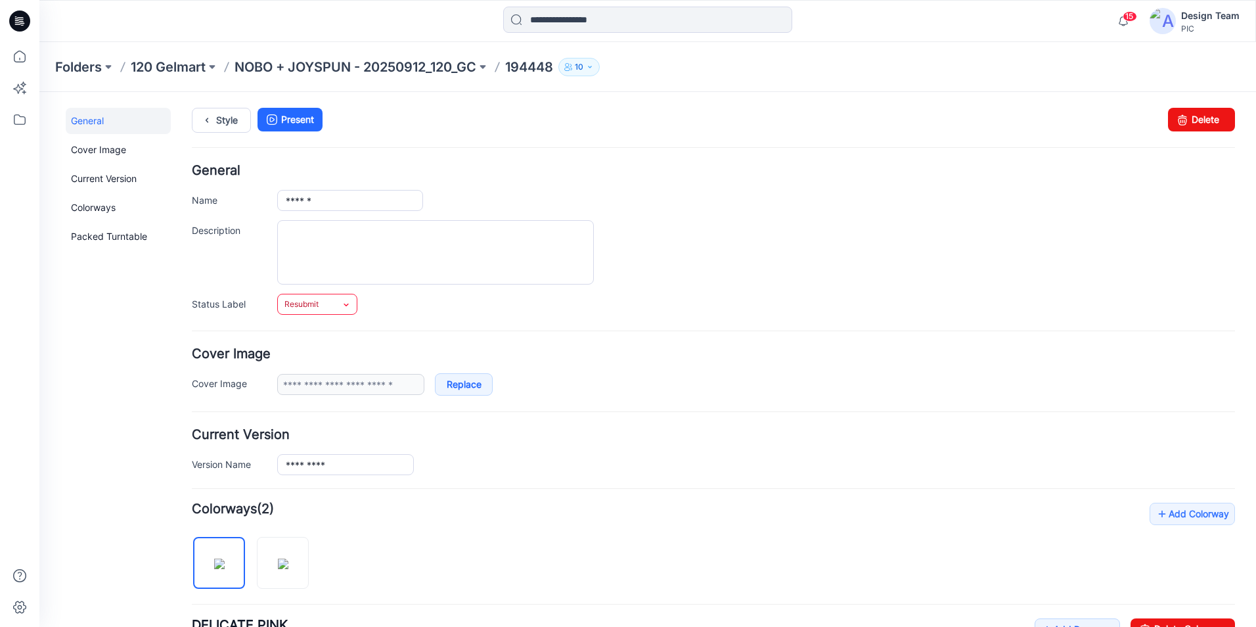
click at [344, 304] on icon at bounding box center [346, 305] width 5 height 3
click at [342, 453] on link "PIC Update Ready to Review" at bounding box center [352, 448] width 142 height 28
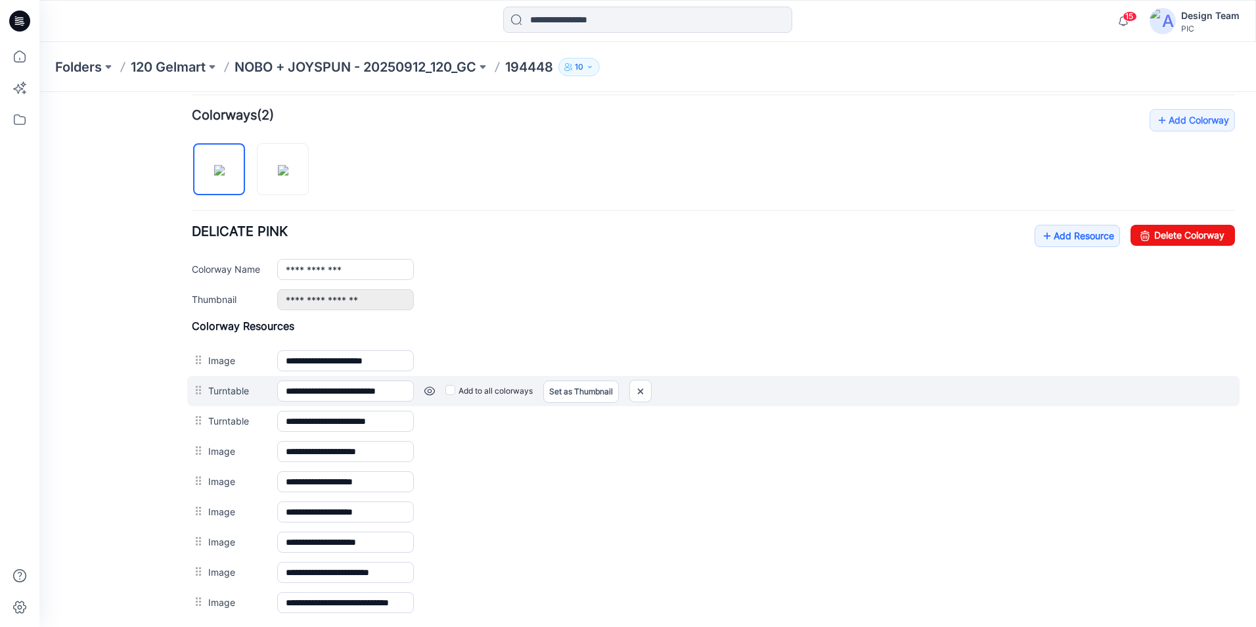
scroll to position [394, 0]
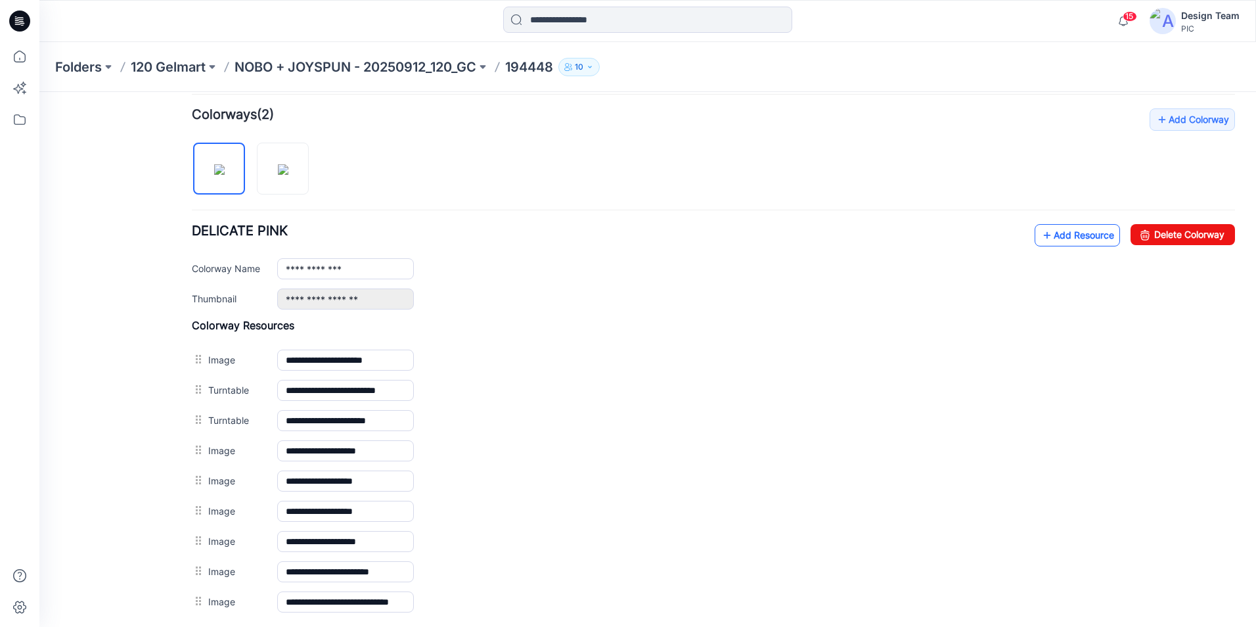
click at [1059, 227] on link "Add Resource" at bounding box center [1077, 235] width 85 height 22
click at [1065, 238] on link "Add Resource" at bounding box center [1077, 235] width 85 height 22
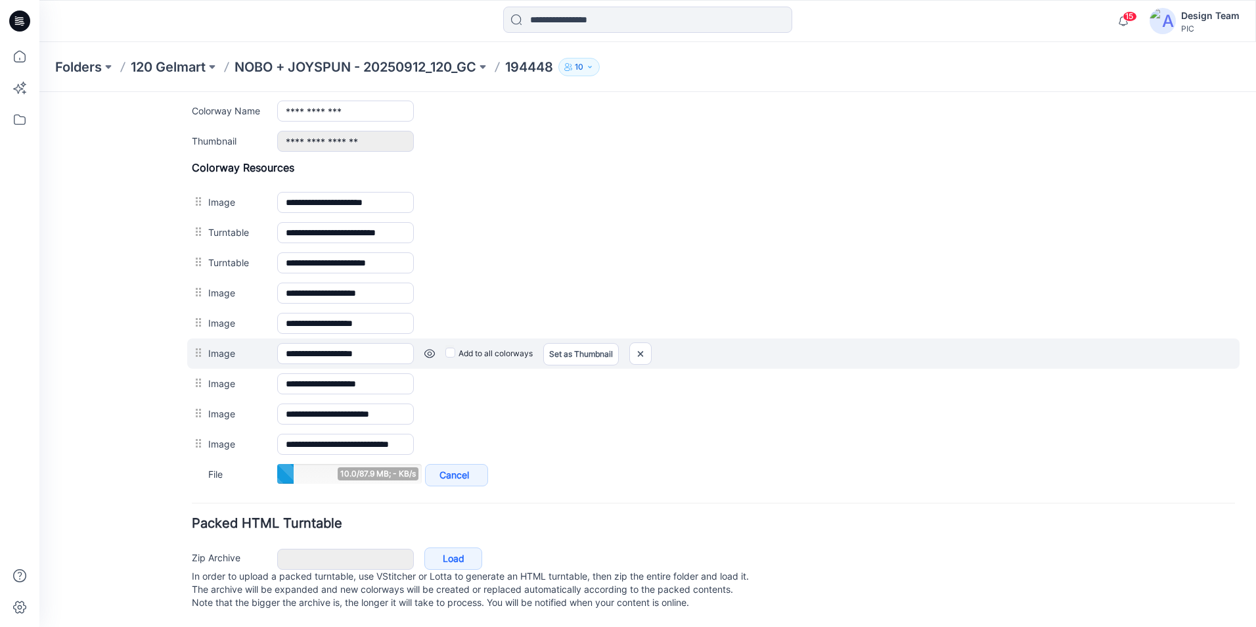
scroll to position [565, 0]
